Goal: Task Accomplishment & Management: Manage account settings

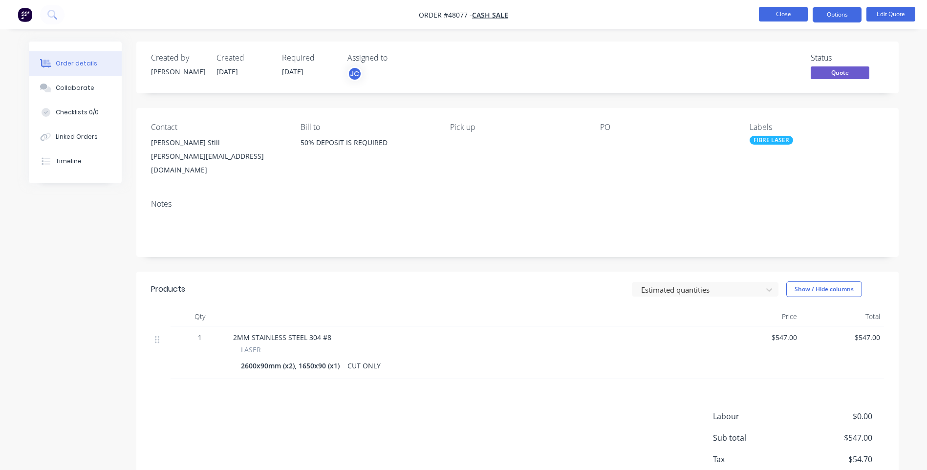
click at [769, 16] on button "Close" at bounding box center [783, 14] width 49 height 15
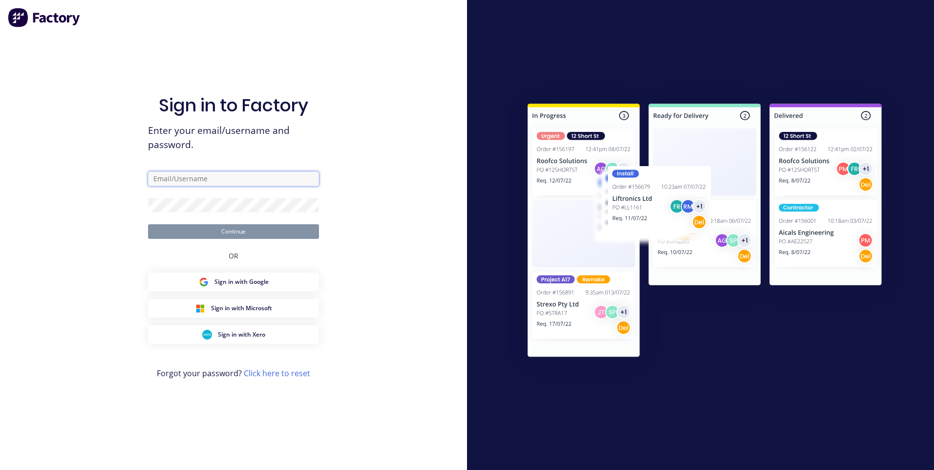
type input "[EMAIL_ADDRESS][DOMAIN_NAME]"
click at [249, 228] on button "Continue" at bounding box center [233, 231] width 171 height 15
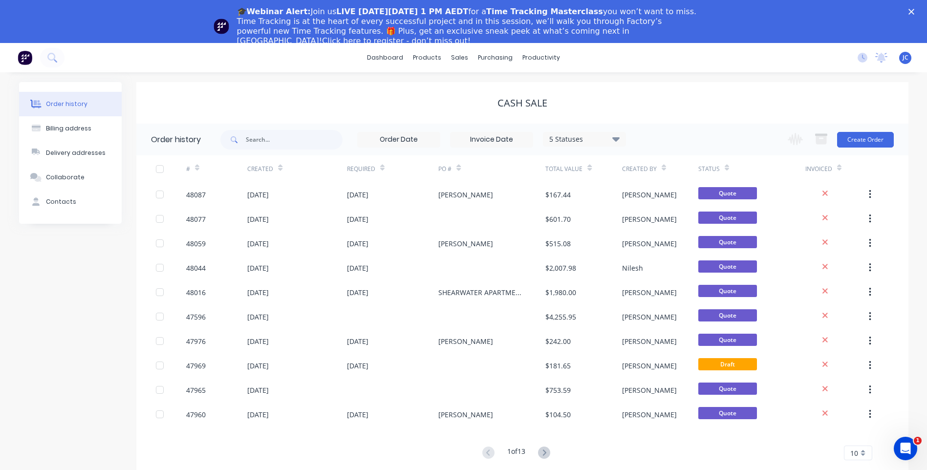
click at [914, 9] on icon "Close" at bounding box center [912, 12] width 6 height 6
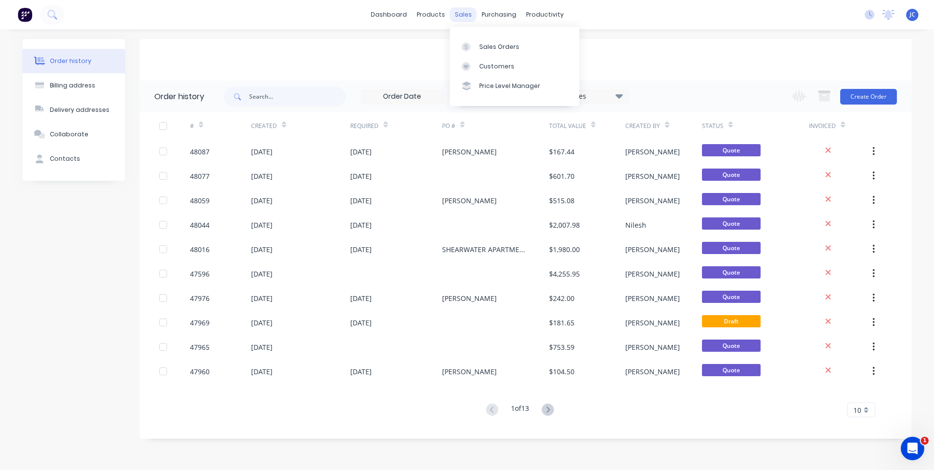
click at [462, 17] on div "sales" at bounding box center [463, 14] width 27 height 15
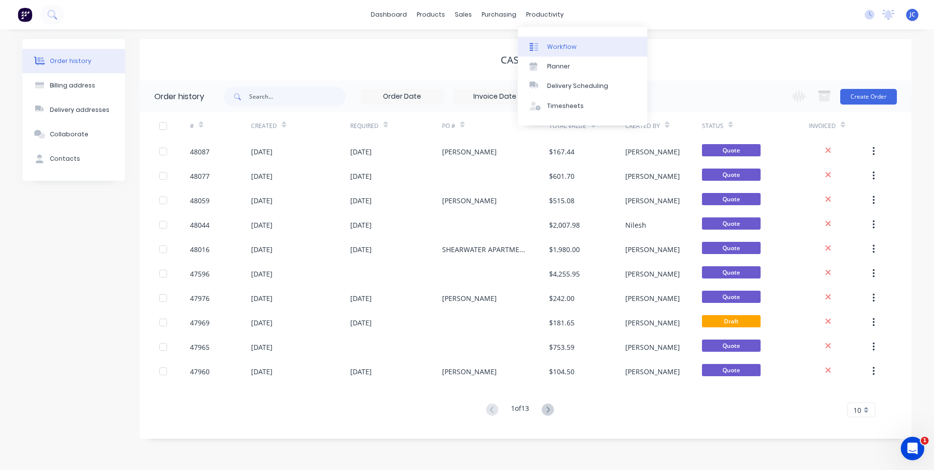
click at [552, 41] on link "Workflow" at bounding box center [583, 47] width 130 height 20
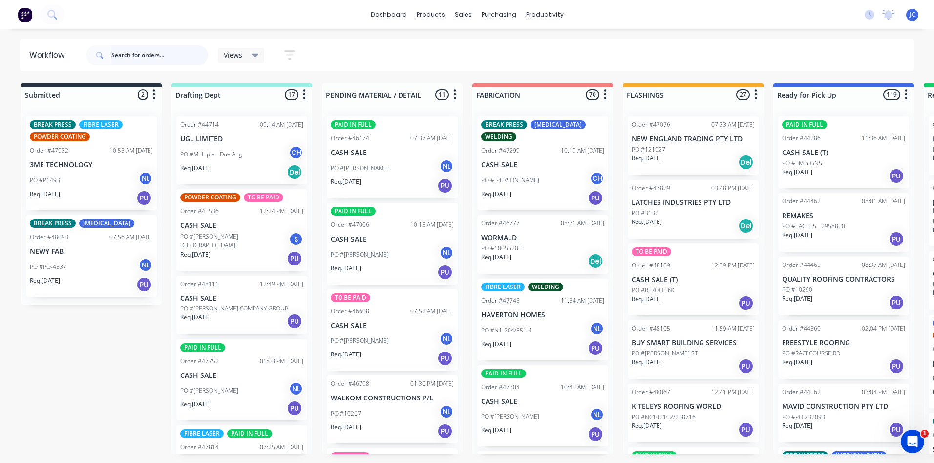
click at [136, 55] on input "text" at bounding box center [159, 55] width 97 height 20
type input "47671"
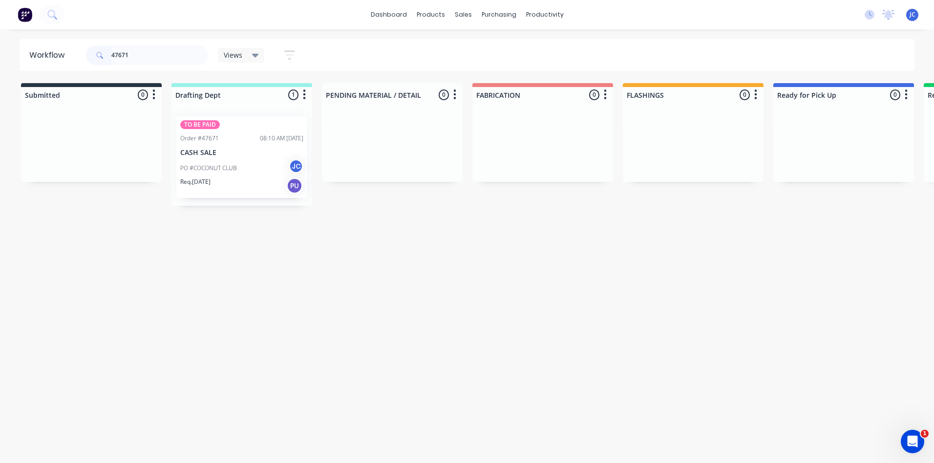
click at [248, 142] on div "Order #47671 08:10 AM [DATE]" at bounding box center [241, 138] width 123 height 9
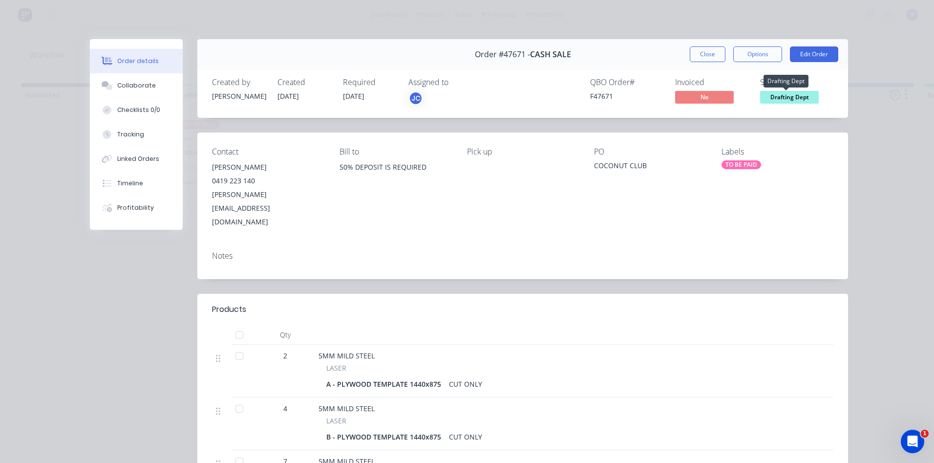
click at [780, 97] on span "Drafting Dept" at bounding box center [789, 97] width 59 height 12
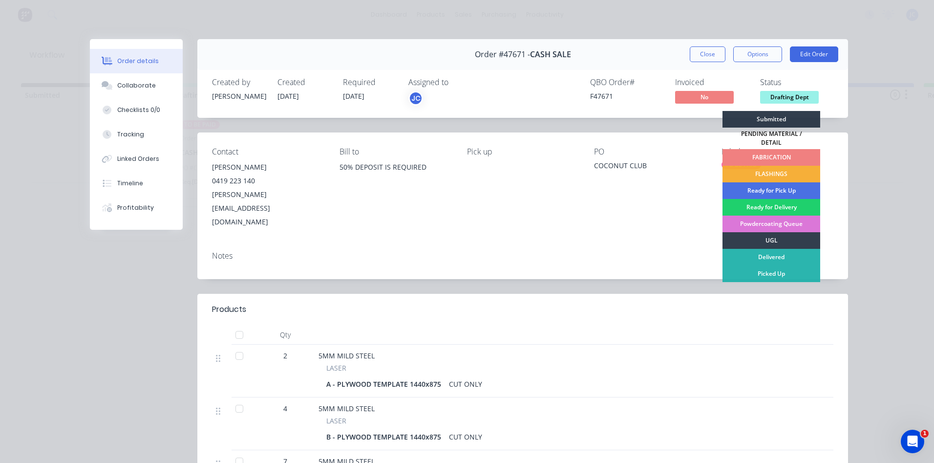
click at [764, 149] on div "FABRICATION" at bounding box center [772, 157] width 98 height 17
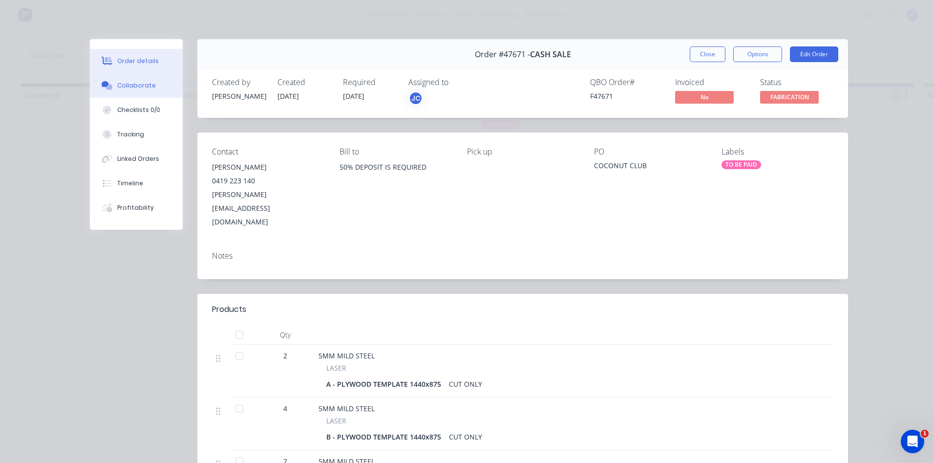
click at [135, 85] on div "Collaborate" at bounding box center [136, 85] width 39 height 9
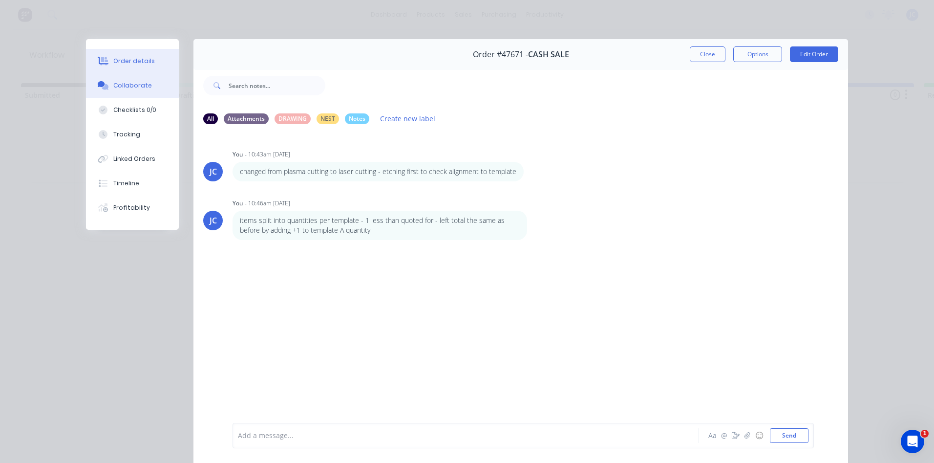
click at [123, 57] on div "Order details" at bounding box center [134, 61] width 42 height 9
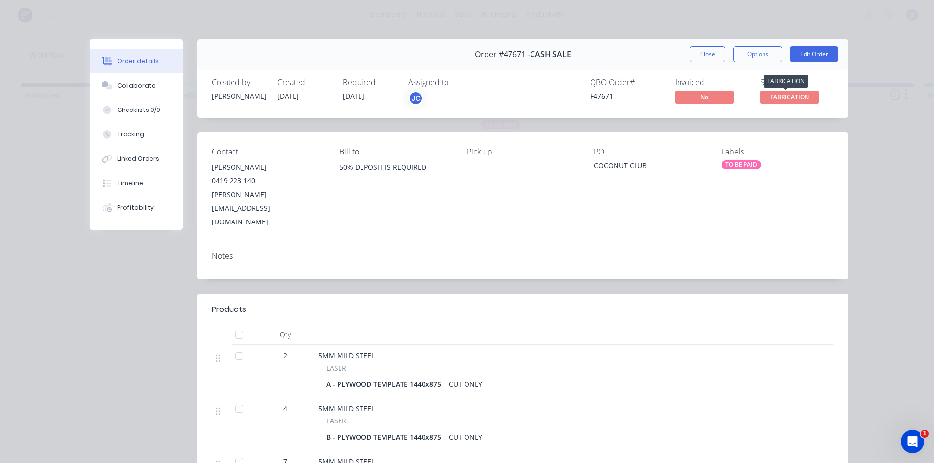
click at [777, 93] on span "FABRICATION" at bounding box center [789, 97] width 59 height 12
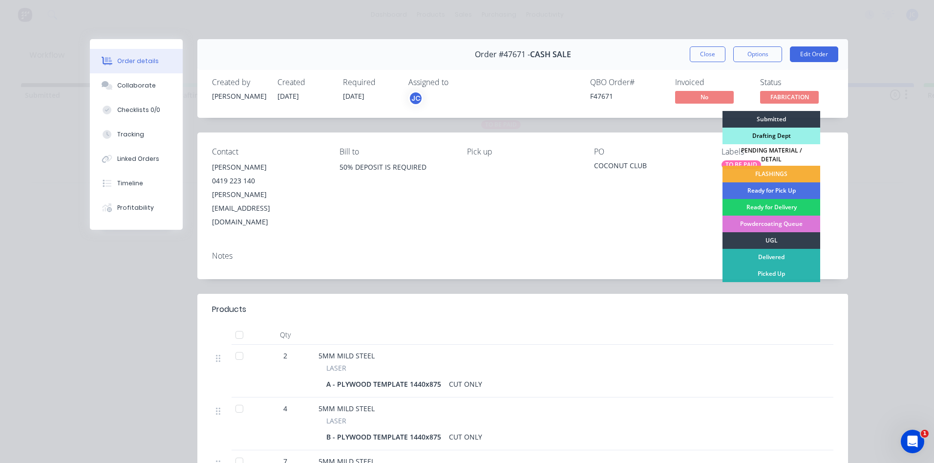
click at [767, 137] on div "Drafting Dept" at bounding box center [772, 136] width 98 height 17
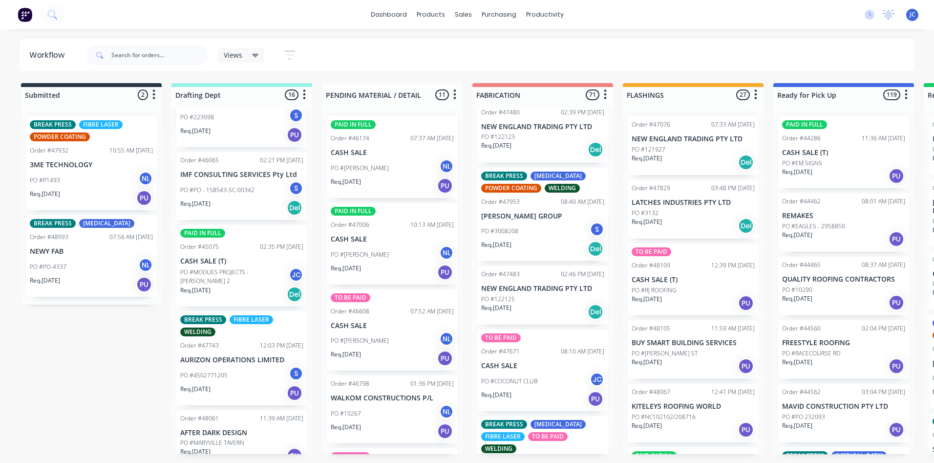
scroll to position [2884, 0]
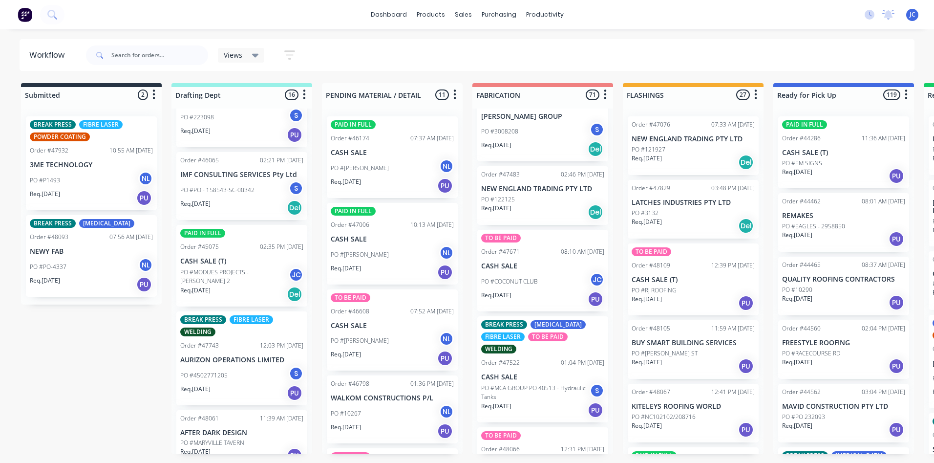
click at [560, 262] on p "CASH SALE" at bounding box center [542, 266] width 123 height 8
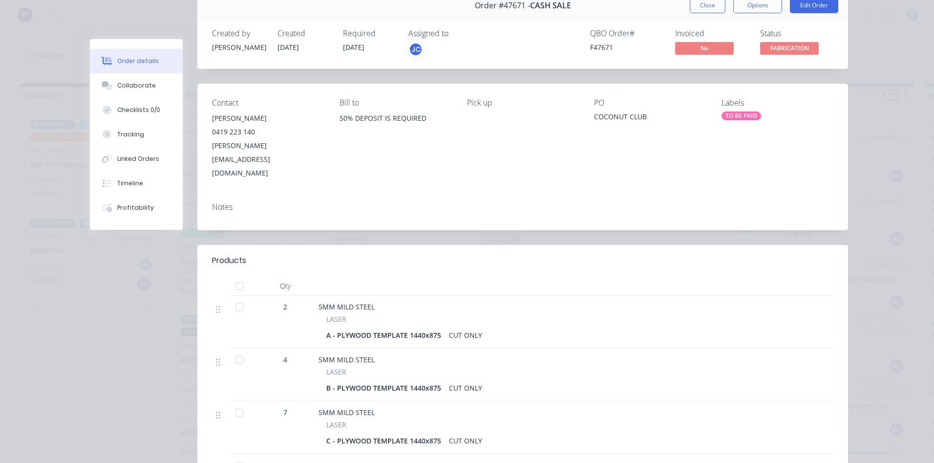
scroll to position [0, 0]
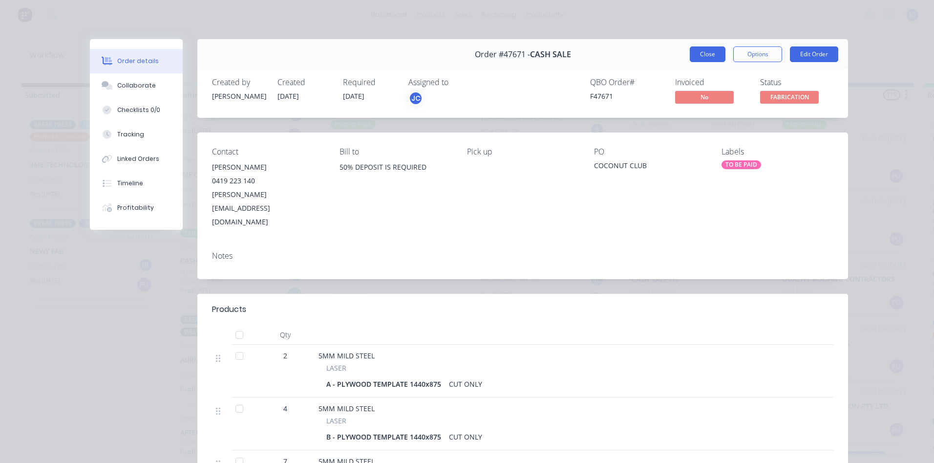
click at [702, 60] on button "Close" at bounding box center [708, 54] width 36 height 16
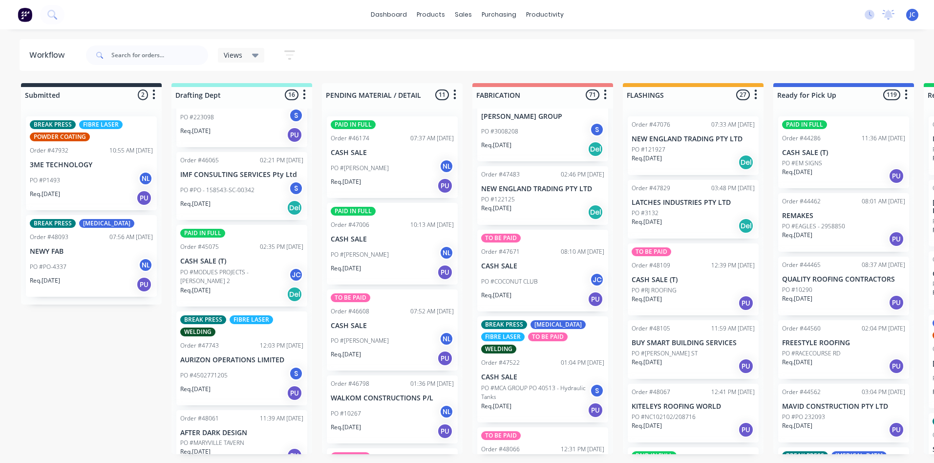
click at [258, 54] on icon at bounding box center [255, 56] width 7 height 4
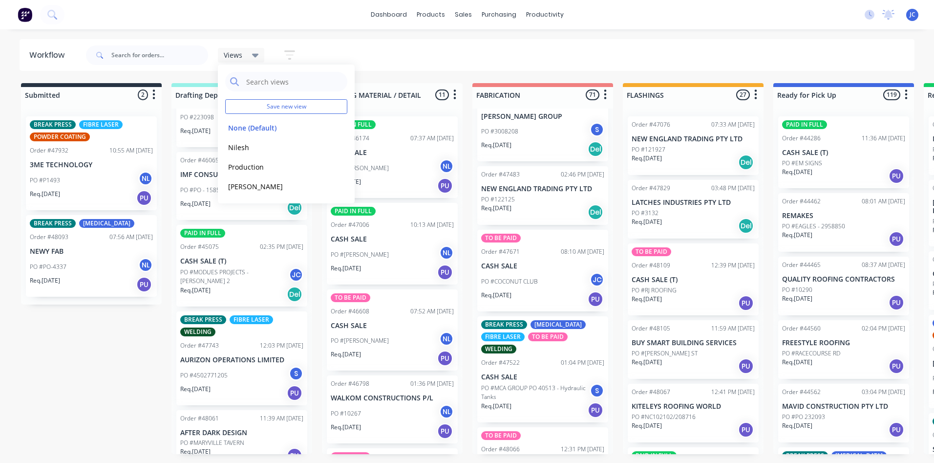
click at [288, 53] on icon "button" at bounding box center [289, 55] width 11 height 12
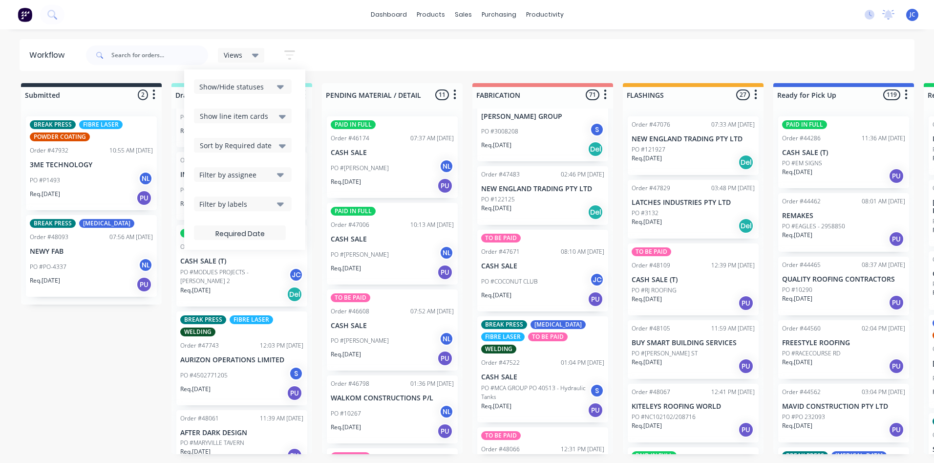
click at [267, 174] on div "Filter by assignee" at bounding box center [236, 175] width 74 height 10
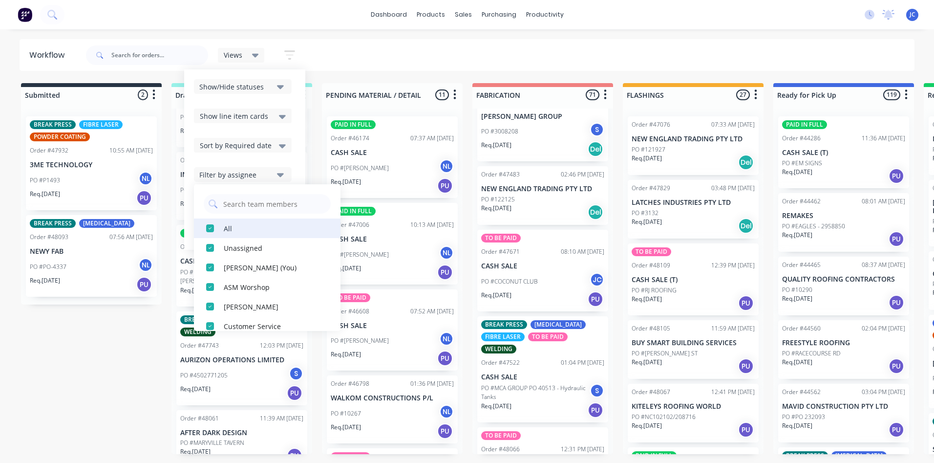
click at [212, 225] on div "button" at bounding box center [210, 228] width 20 height 20
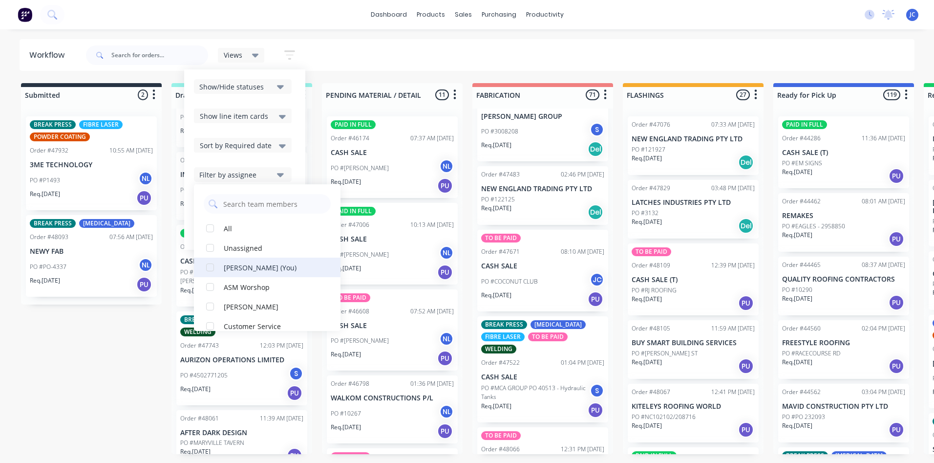
click at [211, 268] on div "button" at bounding box center [210, 268] width 20 height 20
click at [400, 39] on div "dashboard products sales purchasing productivity dashboard products Product Cat…" at bounding box center [467, 202] width 934 height 404
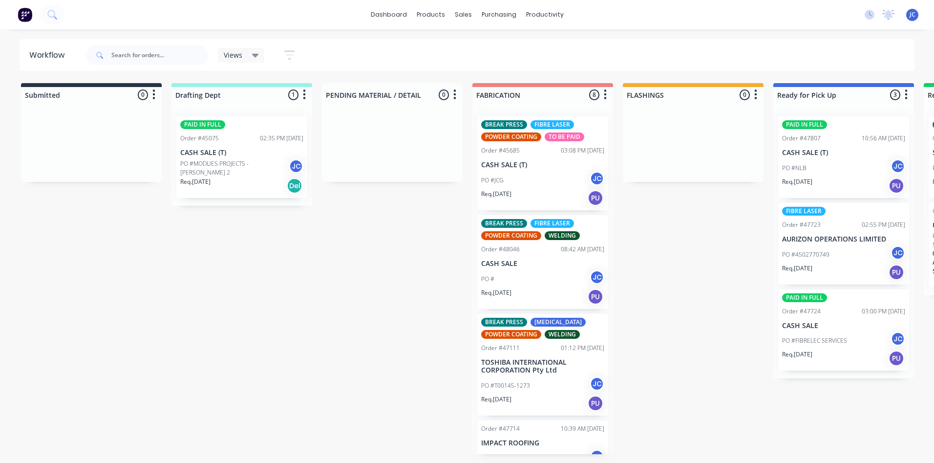
click at [253, 55] on icon at bounding box center [255, 56] width 7 height 4
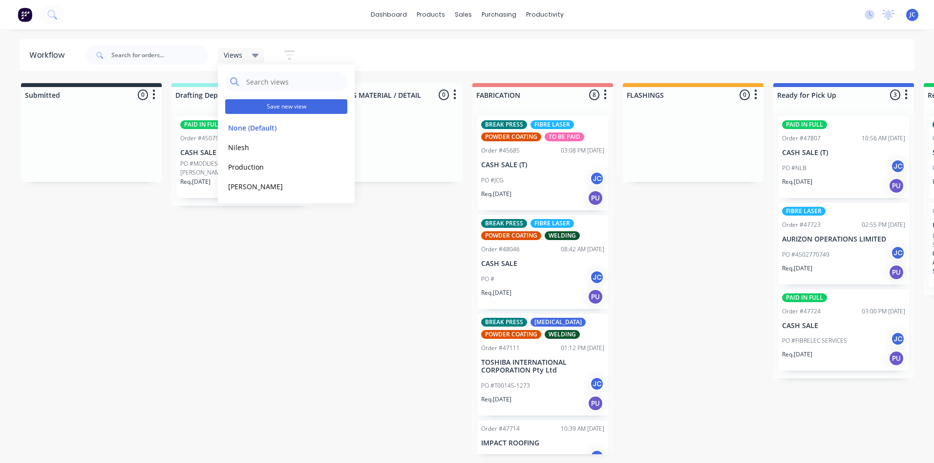
click at [286, 108] on button "Save new view" at bounding box center [286, 106] width 122 height 15
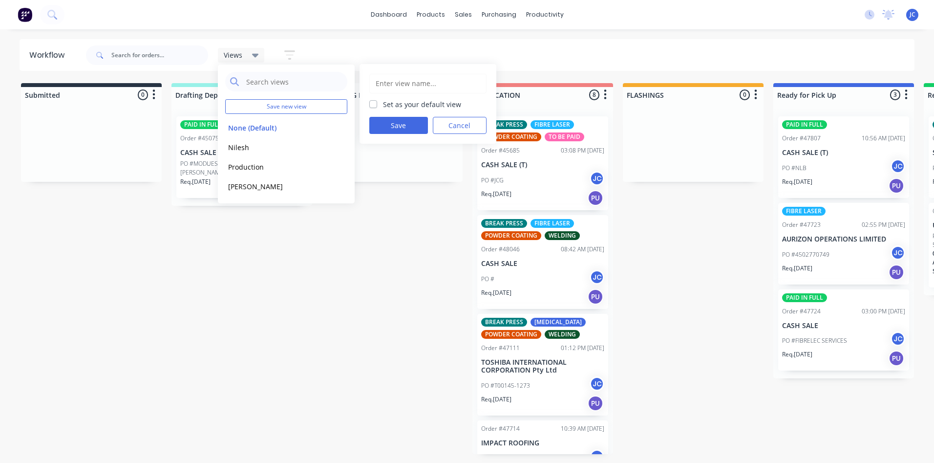
click at [387, 87] on input "text" at bounding box center [428, 83] width 107 height 19
type input "Josh"
click at [383, 104] on label "Set as your default view" at bounding box center [422, 104] width 78 height 10
click at [371, 104] on input "Set as your default view" at bounding box center [373, 103] width 8 height 9
checkbox input "true"
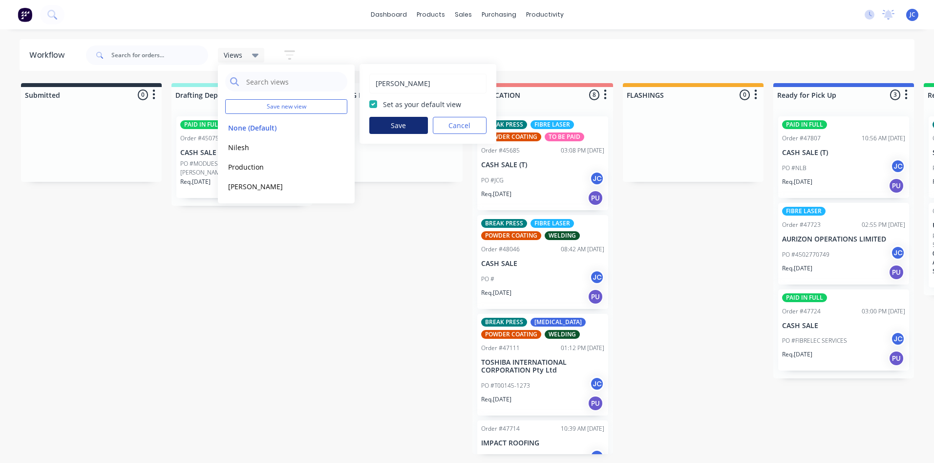
click at [398, 122] on button "Save" at bounding box center [398, 125] width 59 height 17
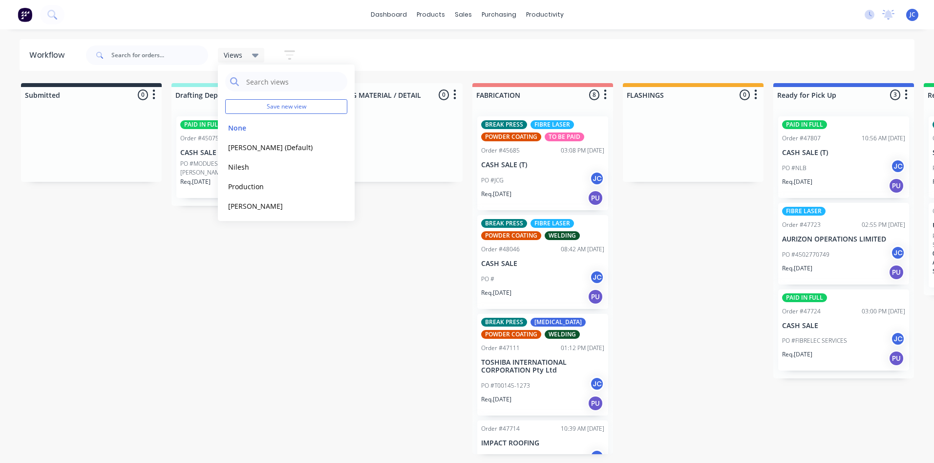
click at [333, 46] on div "Views Save new view None edit Josh (Default) edit Nilesh edit Production edit S…" at bounding box center [499, 55] width 831 height 29
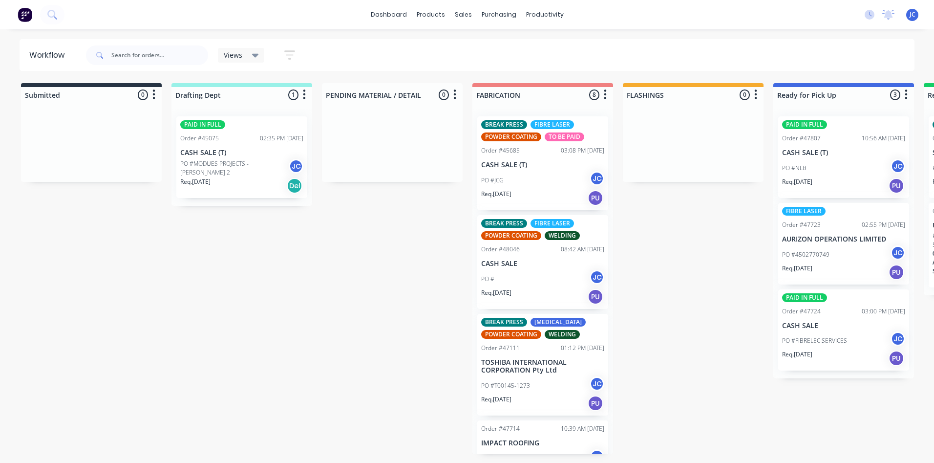
click at [253, 154] on p "CASH SALE (T)" at bounding box center [241, 153] width 123 height 8
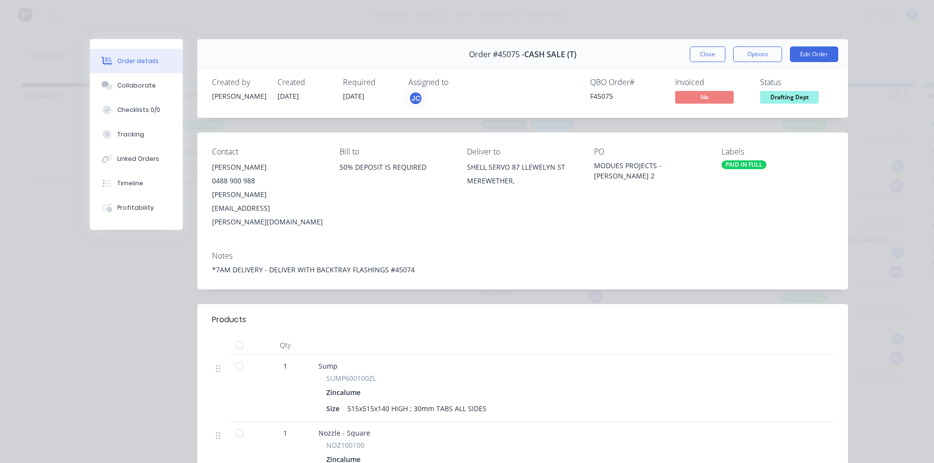
click at [717, 44] on div "Order #45075 - CASH SALE (T) Close Options Edit Order" at bounding box center [522, 54] width 651 height 31
click at [715, 50] on button "Close" at bounding box center [708, 54] width 36 height 16
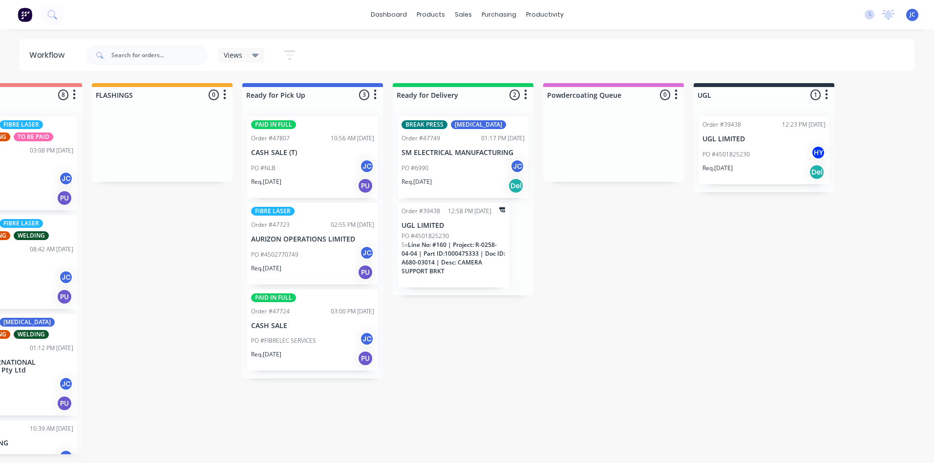
scroll to position [0, 398]
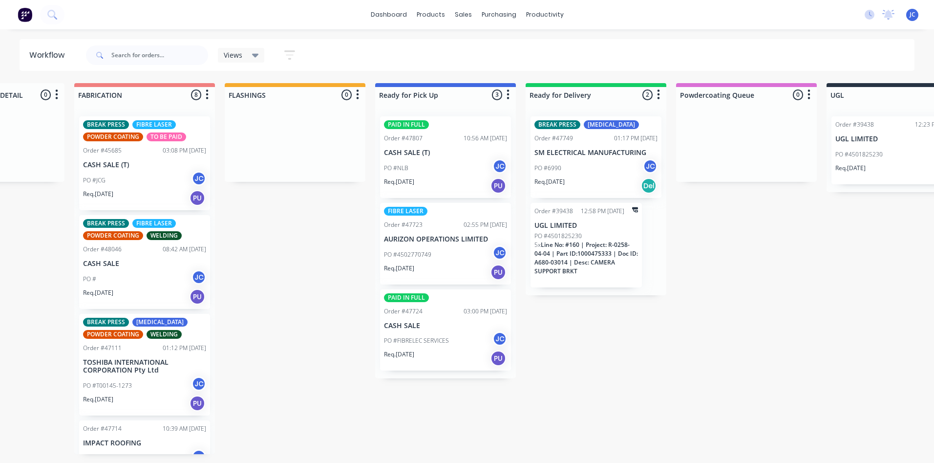
click at [597, 145] on div "BREAK PRESS CO2 Laser Order #47749 01:17 PM 12/09/25 SM ELECTRICAL MANUFACTURIN…" at bounding box center [596, 157] width 131 height 82
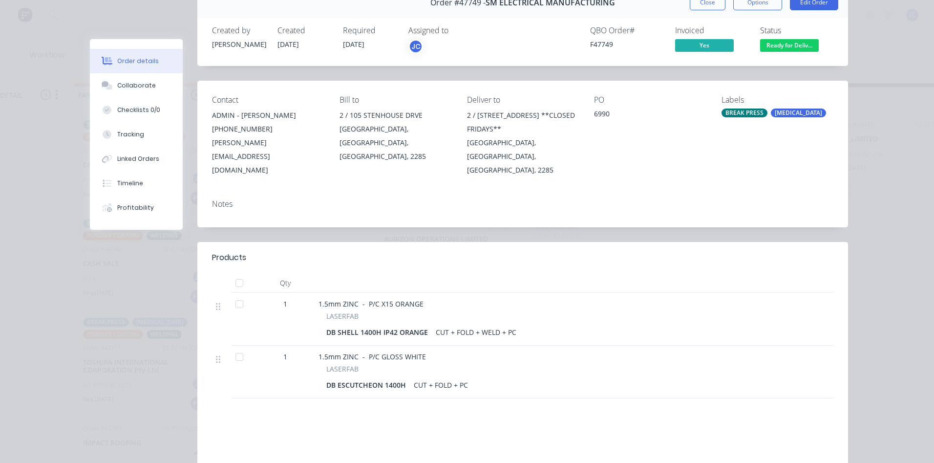
scroll to position [0, 0]
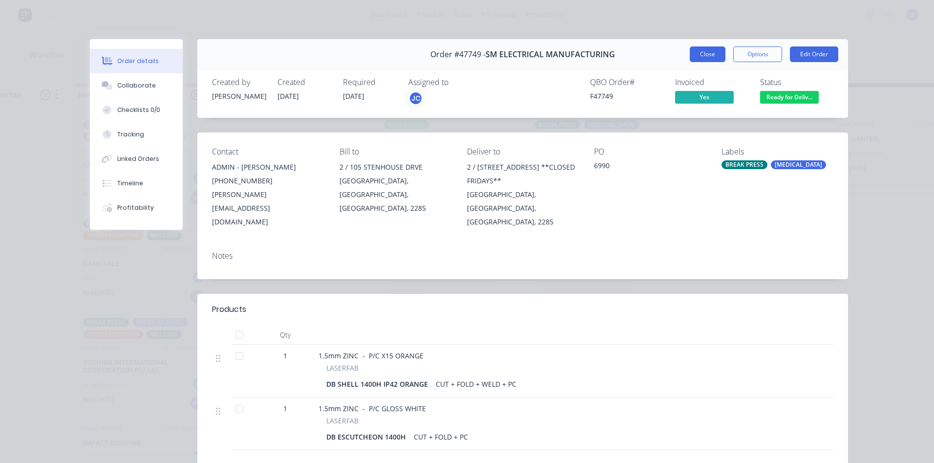
click at [698, 57] on button "Close" at bounding box center [708, 54] width 36 height 16
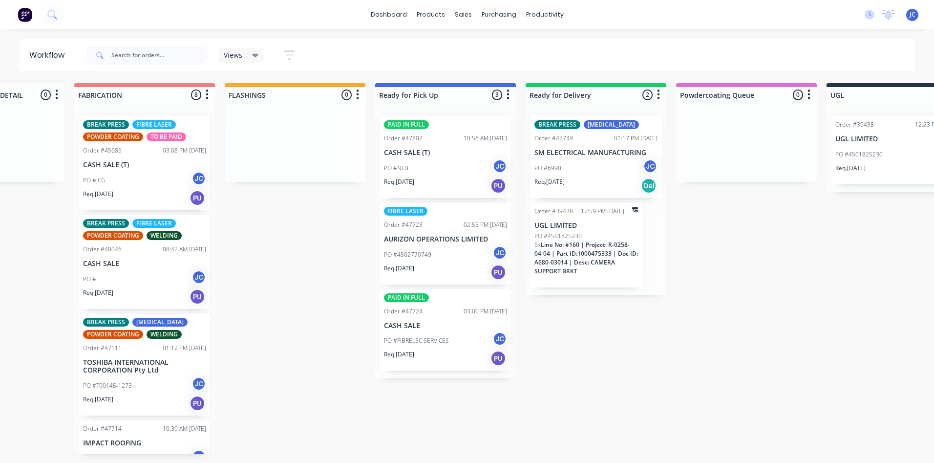
click at [651, 126] on div "BREAK PRESS CO2 Laser" at bounding box center [596, 124] width 123 height 9
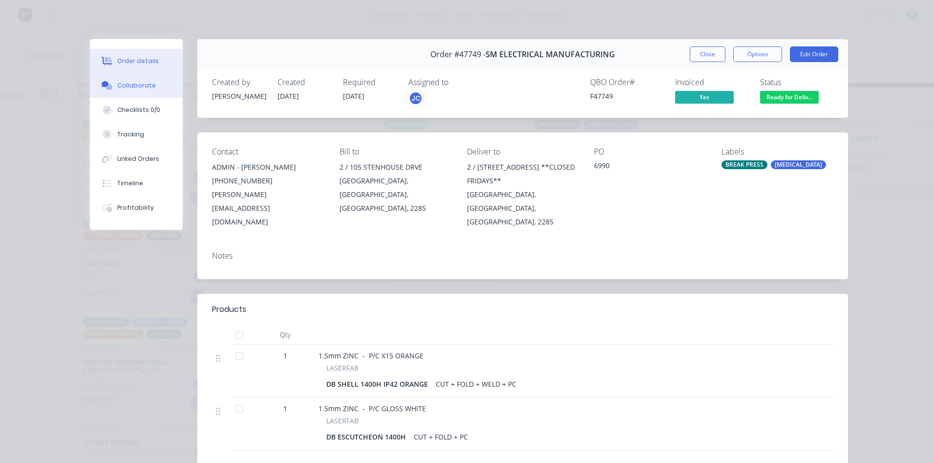
click at [122, 80] on button "Collaborate" at bounding box center [136, 85] width 93 height 24
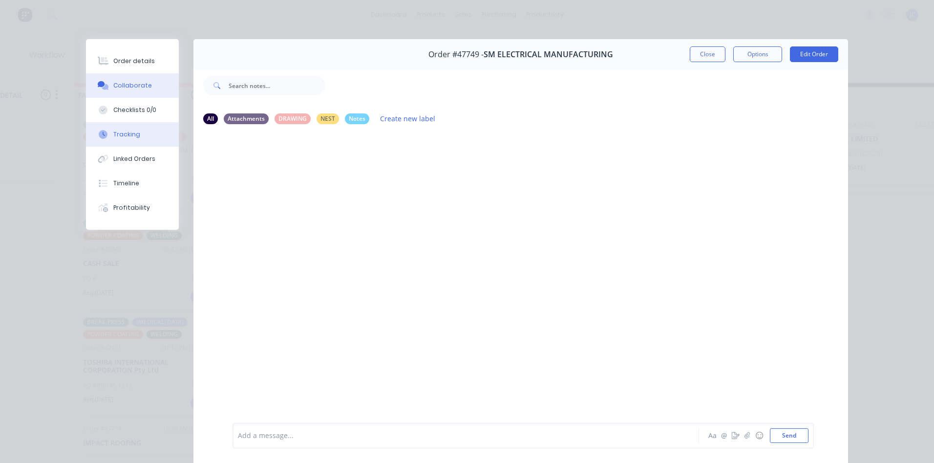
click at [141, 130] on button "Tracking" at bounding box center [132, 134] width 93 height 24
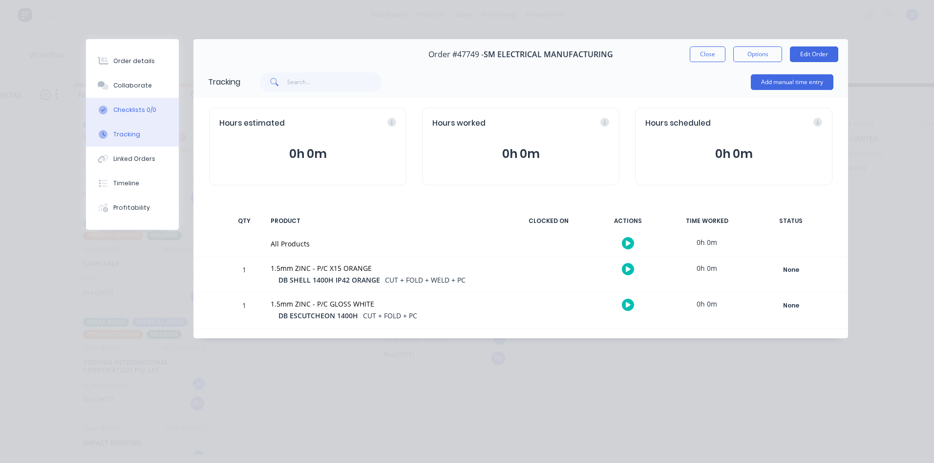
click at [141, 114] on button "Checklists 0/0" at bounding box center [132, 110] width 93 height 24
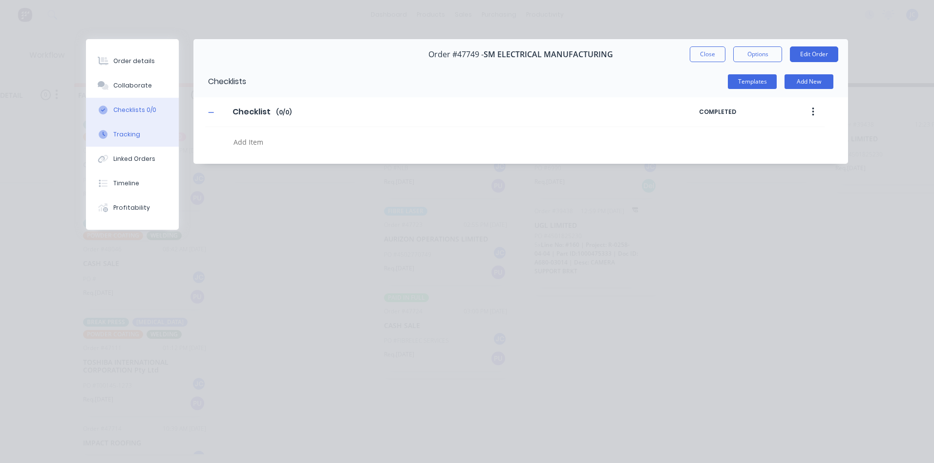
click at [146, 134] on button "Tracking" at bounding box center [132, 134] width 93 height 24
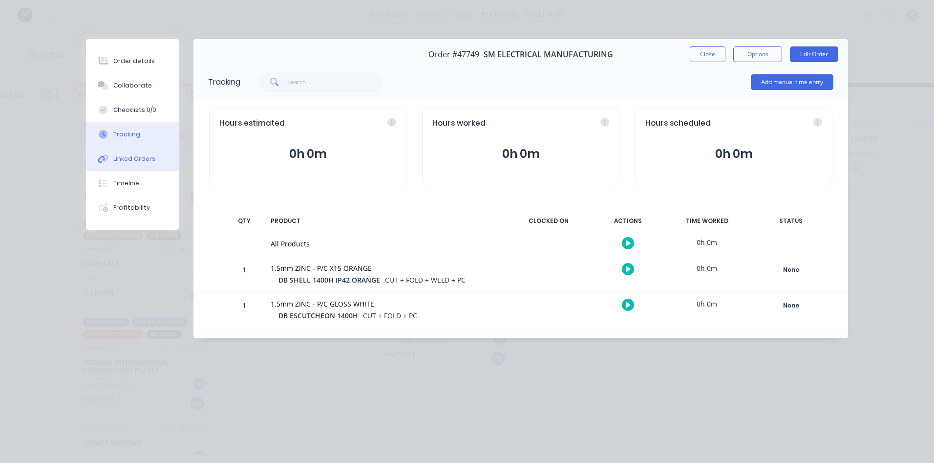
click at [146, 152] on button "Linked Orders" at bounding box center [132, 159] width 93 height 24
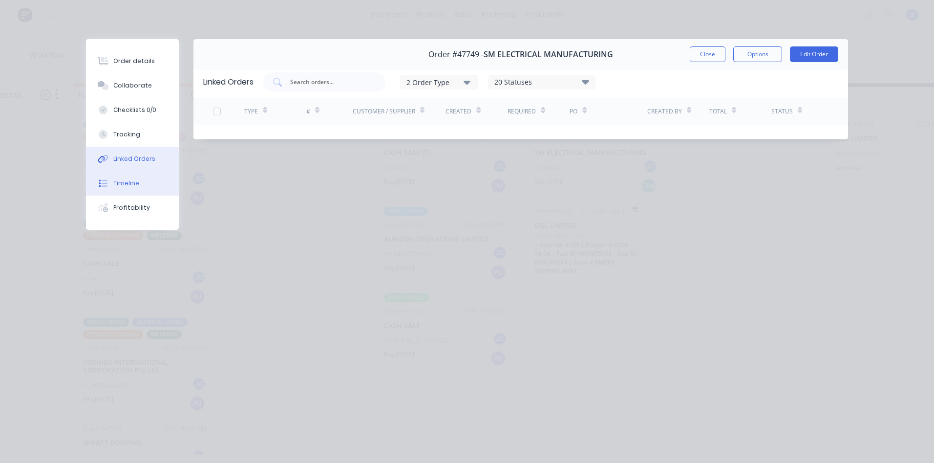
click at [145, 179] on button "Timeline" at bounding box center [132, 183] width 93 height 24
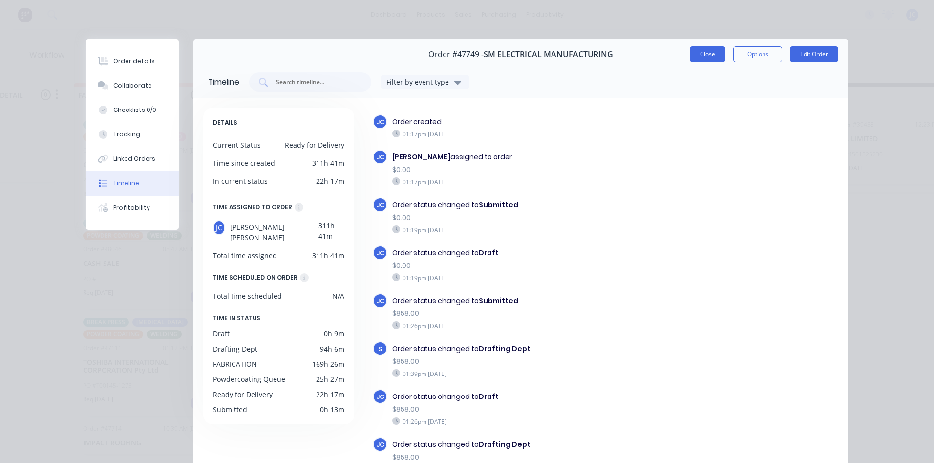
click at [702, 56] on button "Close" at bounding box center [708, 54] width 36 height 16
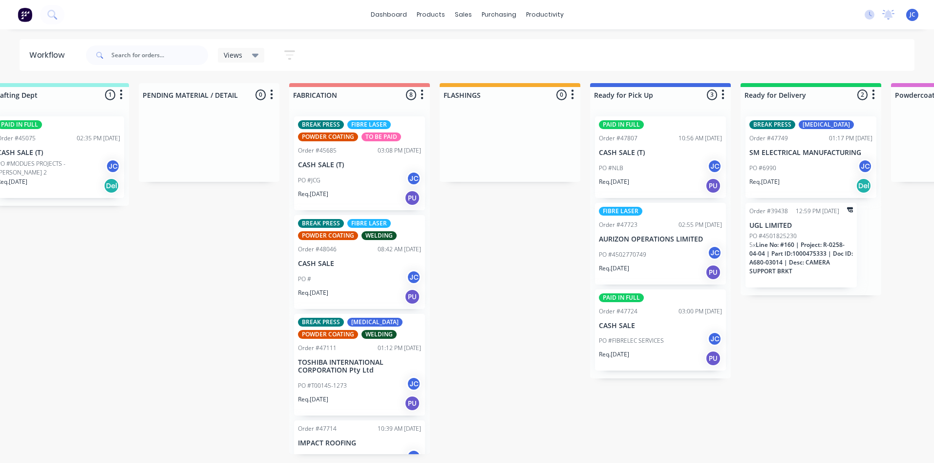
scroll to position [0, 185]
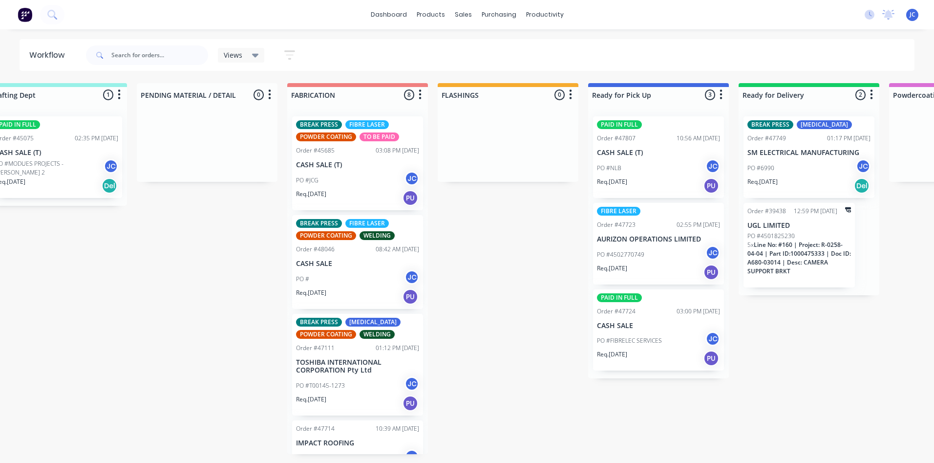
click at [636, 234] on div "FIBRE LASER Order #47723 02:55 PM 11/09/25 AURIZON OPERATIONS LIMITED PO #45027…" at bounding box center [658, 244] width 131 height 82
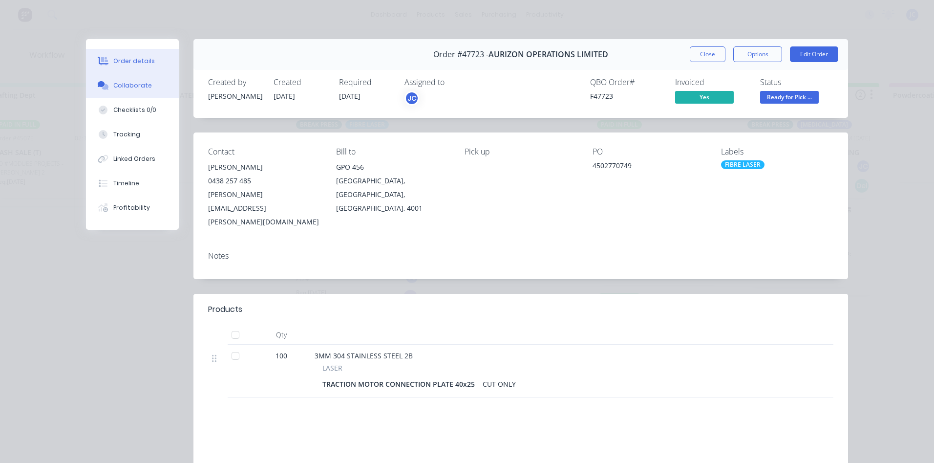
click at [119, 82] on div "Collaborate" at bounding box center [132, 85] width 39 height 9
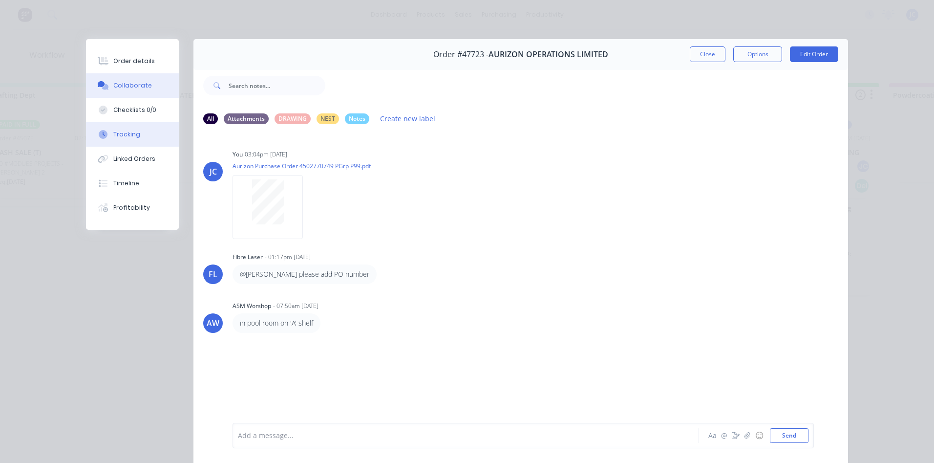
click at [119, 136] on div "Tracking" at bounding box center [126, 134] width 27 height 9
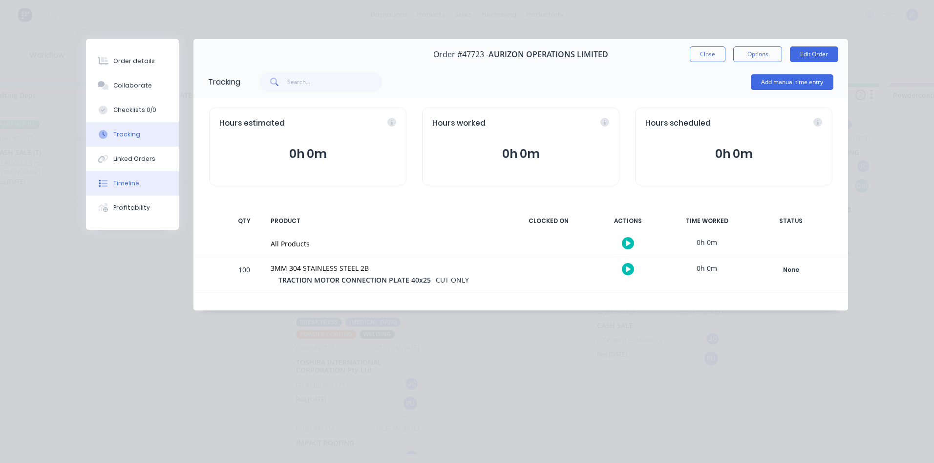
click at [135, 181] on div "Timeline" at bounding box center [126, 183] width 26 height 9
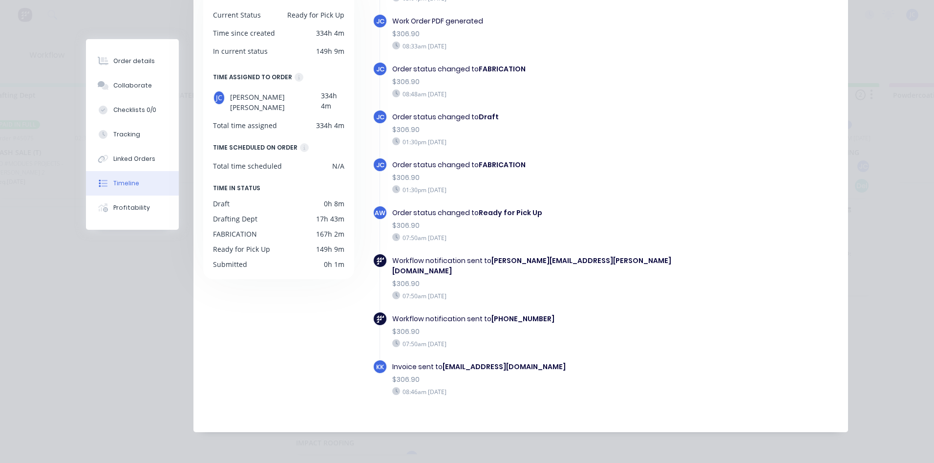
scroll to position [0, 0]
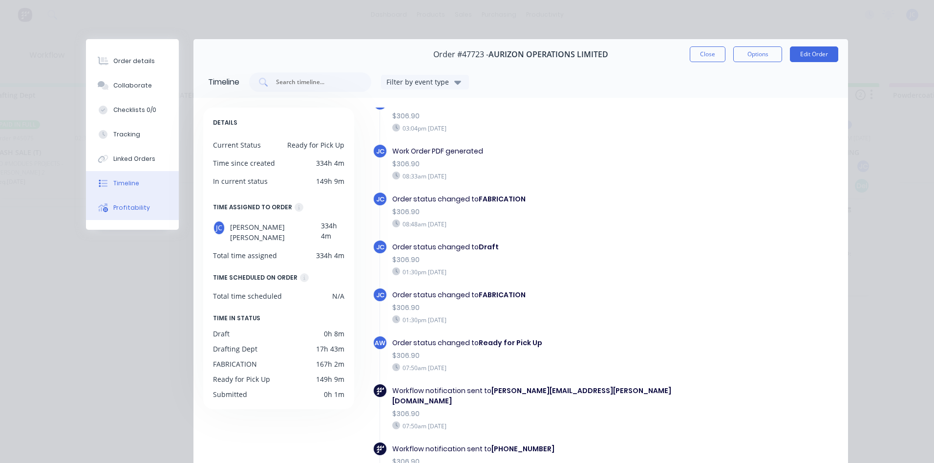
click at [137, 204] on div "Profitability" at bounding box center [131, 207] width 37 height 9
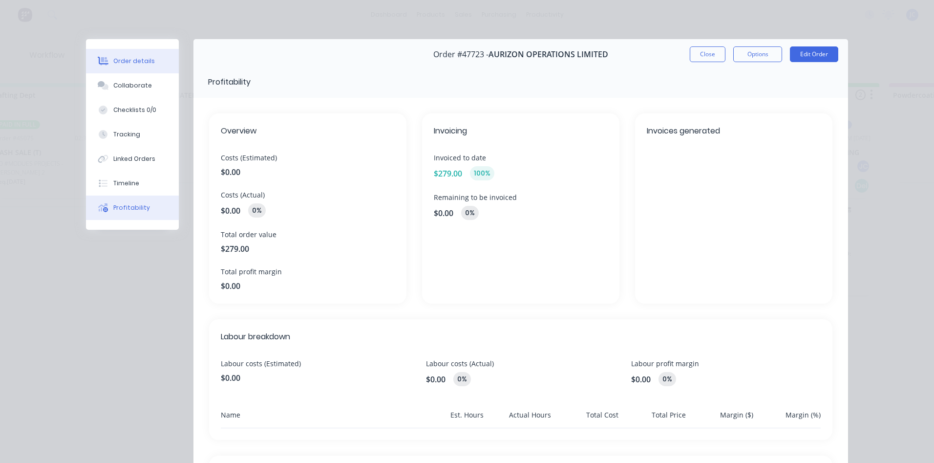
click at [126, 62] on div "Order details" at bounding box center [134, 61] width 42 height 9
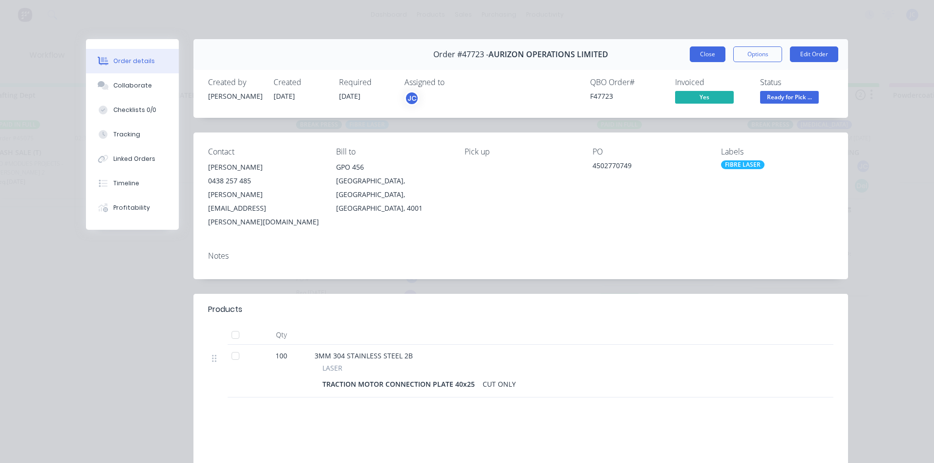
click at [700, 52] on button "Close" at bounding box center [708, 54] width 36 height 16
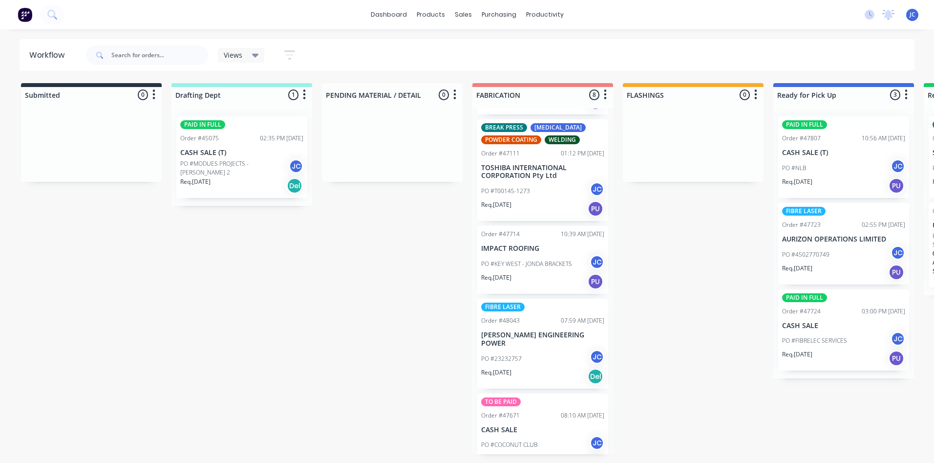
scroll to position [195, 0]
click at [554, 178] on p "TOSHIBA INTERNATIONAL CORPORATION Pty Ltd" at bounding box center [542, 171] width 123 height 17
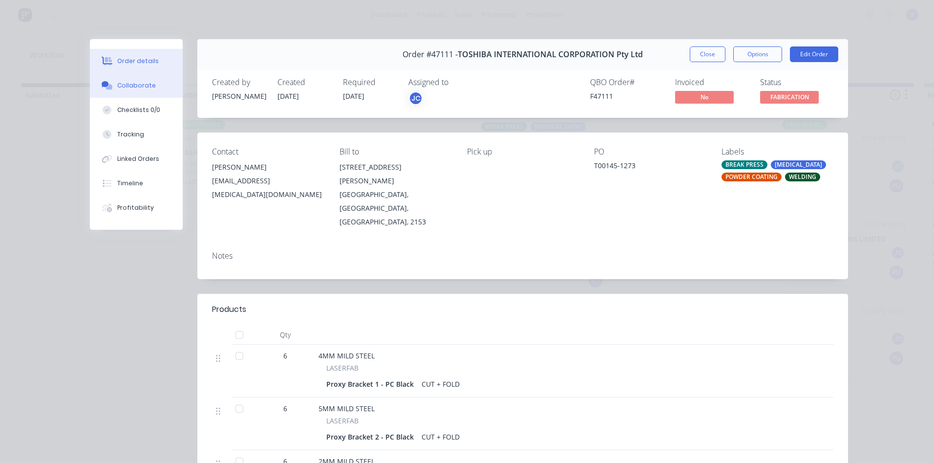
click at [128, 90] on button "Collaborate" at bounding box center [136, 85] width 93 height 24
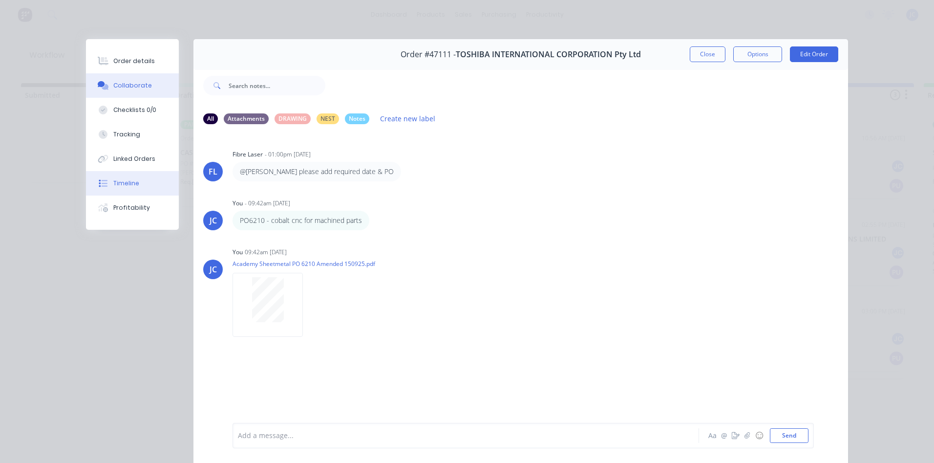
click at [122, 176] on button "Timeline" at bounding box center [132, 183] width 93 height 24
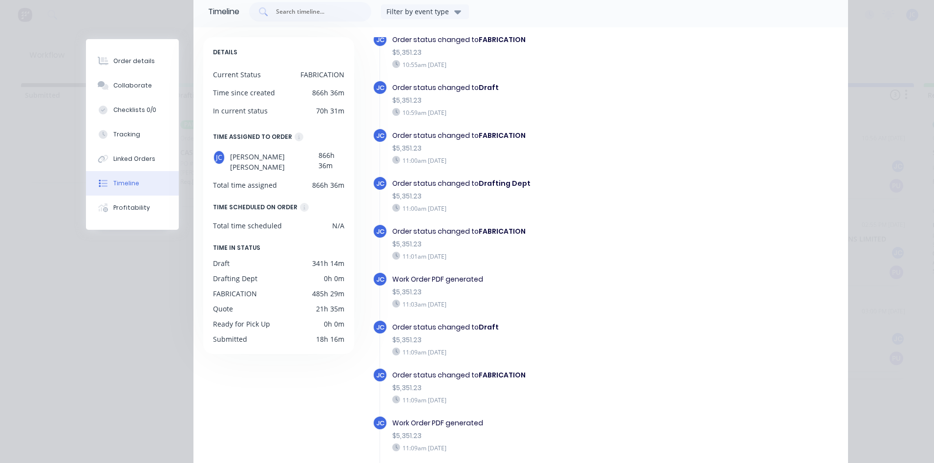
scroll to position [0, 0]
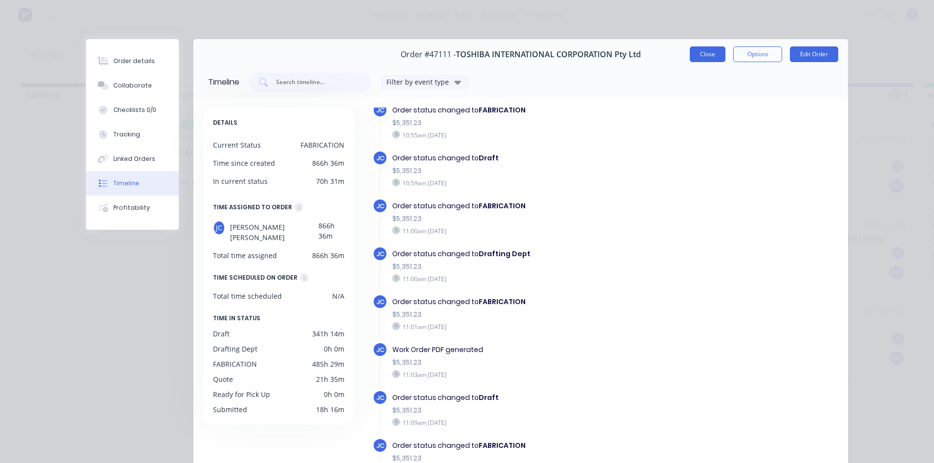
click at [707, 53] on button "Close" at bounding box center [708, 54] width 36 height 16
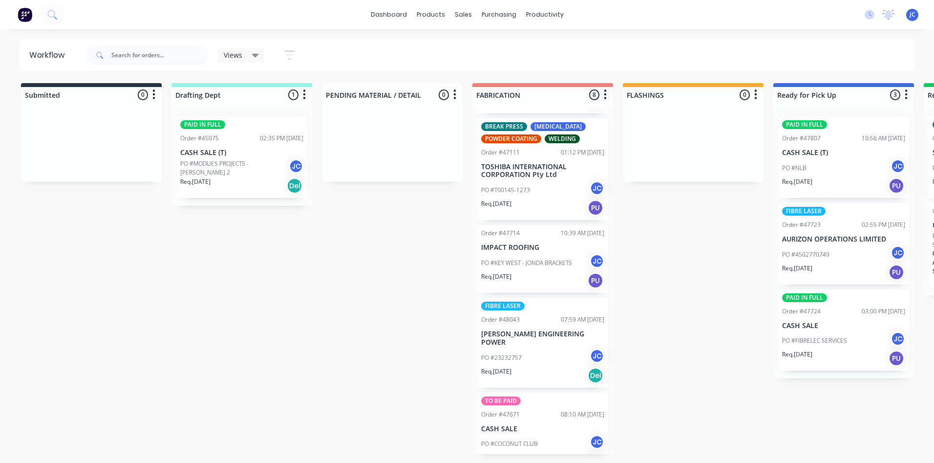
click at [523, 410] on div "Order #47671 08:10 AM [DATE]" at bounding box center [542, 414] width 123 height 9
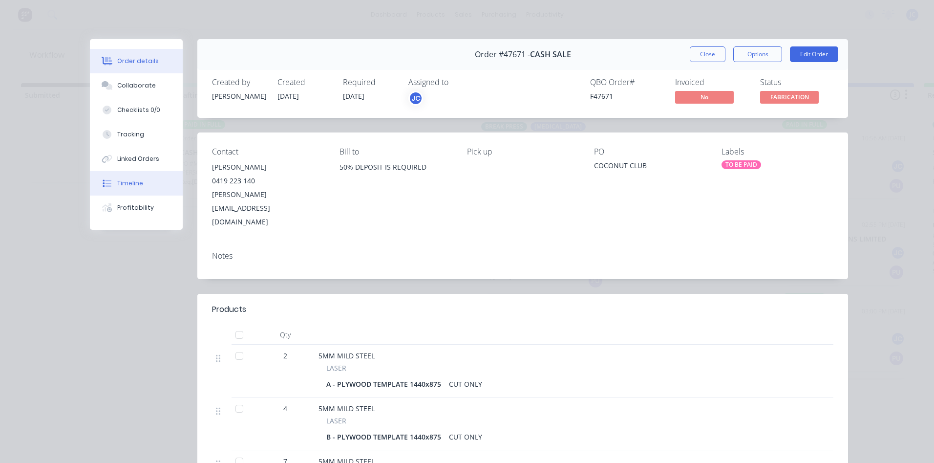
click at [117, 188] on button "Timeline" at bounding box center [136, 183] width 93 height 24
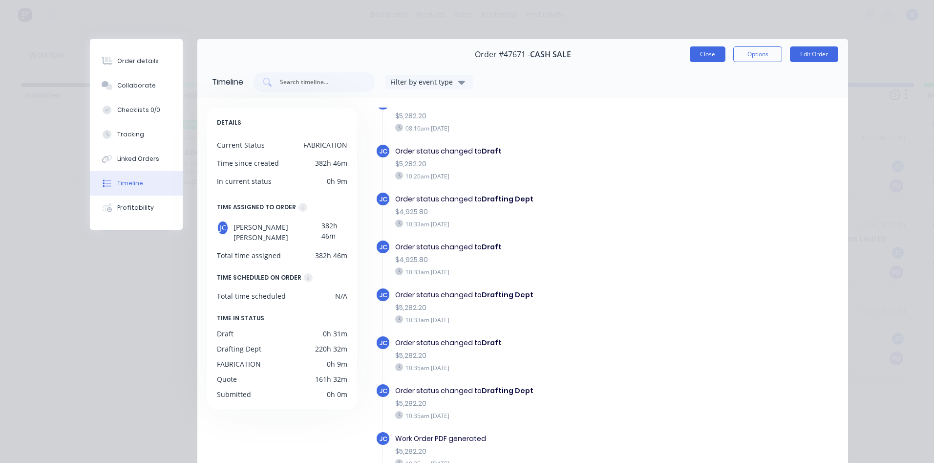
click at [701, 50] on button "Close" at bounding box center [708, 54] width 36 height 16
